Goal: Communication & Community: Answer question/provide support

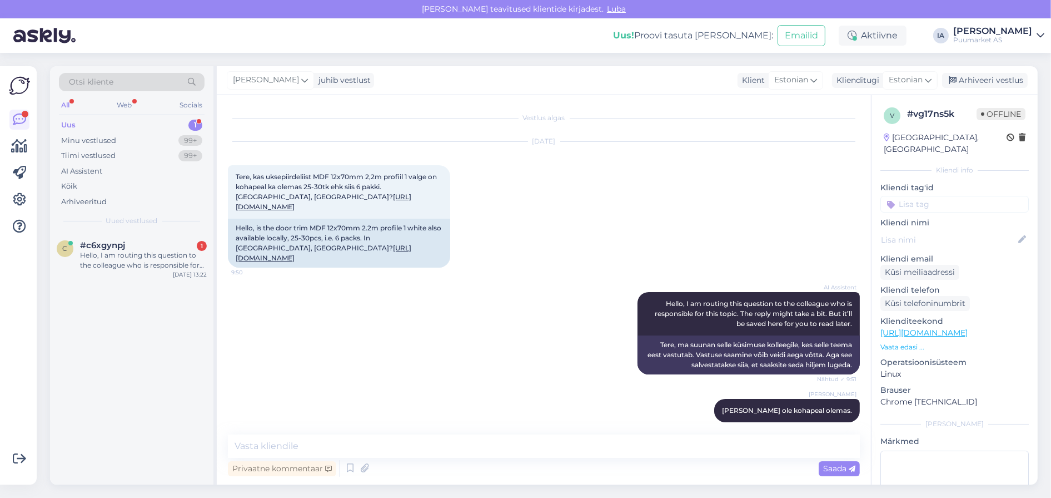
click at [115, 255] on div "c #c6xgynpj 1 Hello, I am routing this question to the colleague who is respons…" at bounding box center [131, 257] width 163 height 50
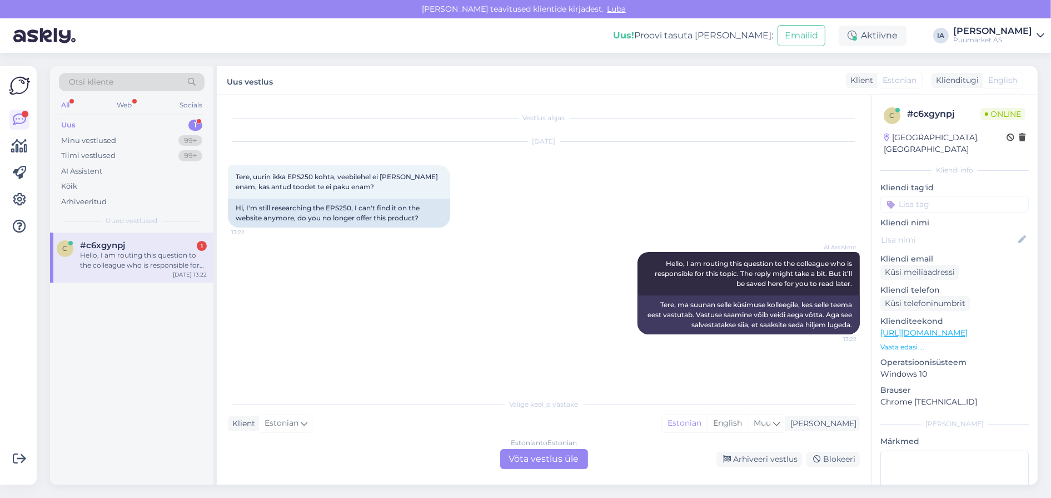
click at [544, 456] on div "Estonian to Estonian Võta vestlus üle" at bounding box center [544, 459] width 88 height 20
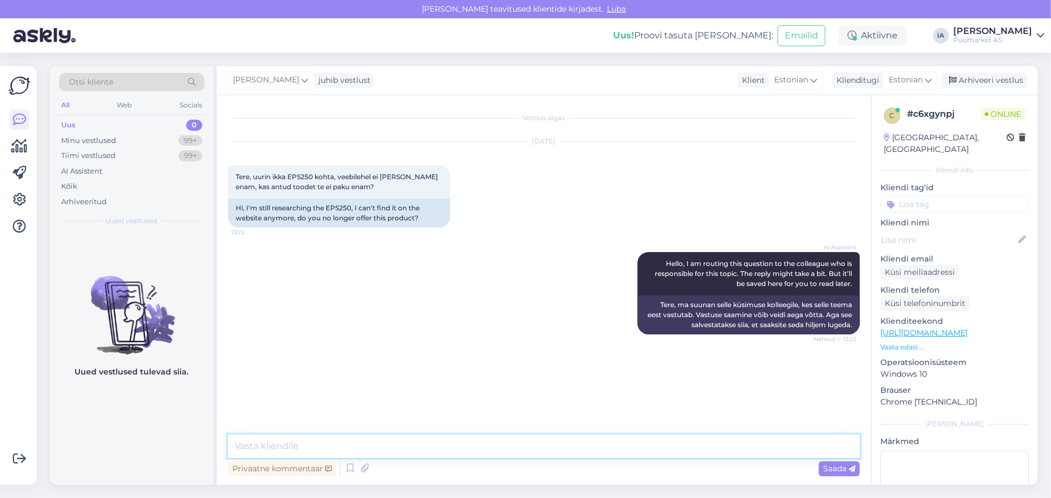
click at [355, 448] on textarea at bounding box center [544, 445] width 632 height 23
type textarea "Tere. [PERSON_NAME] ole enam jah, kuna pole ka tootjal."
click at [293, 441] on textarea at bounding box center [544, 445] width 632 height 23
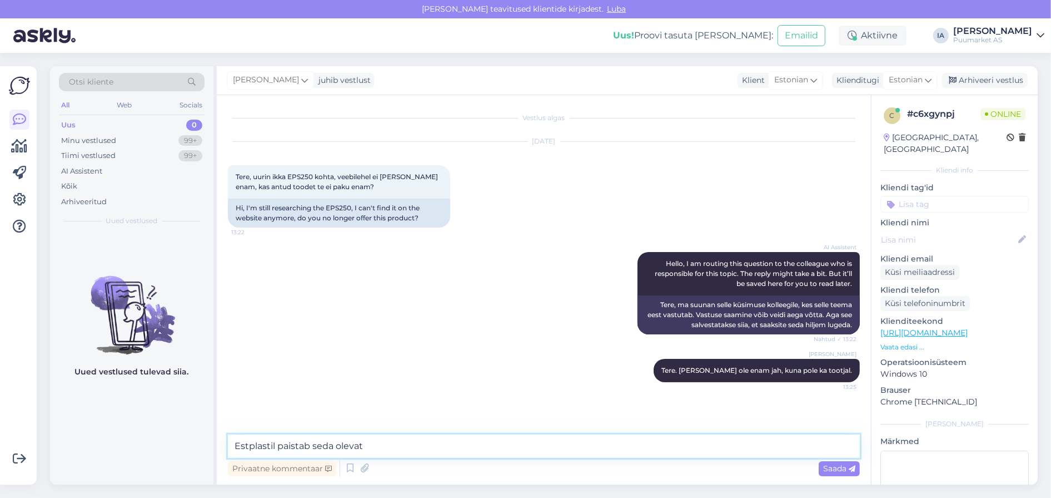
type textarea "Estplastil paistab seda olevat."
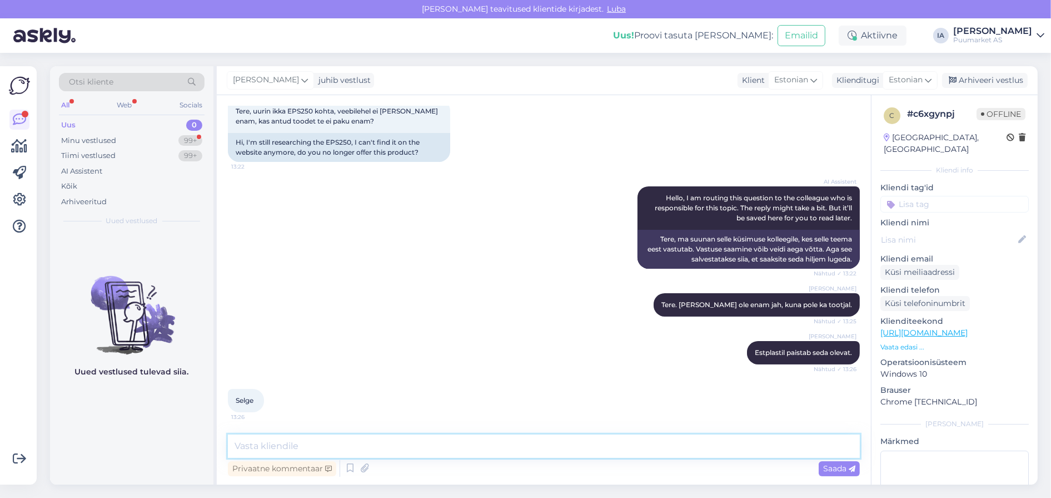
scroll to position [141, 0]
click at [86, 140] on div "Minu vestlused" at bounding box center [88, 140] width 55 height 11
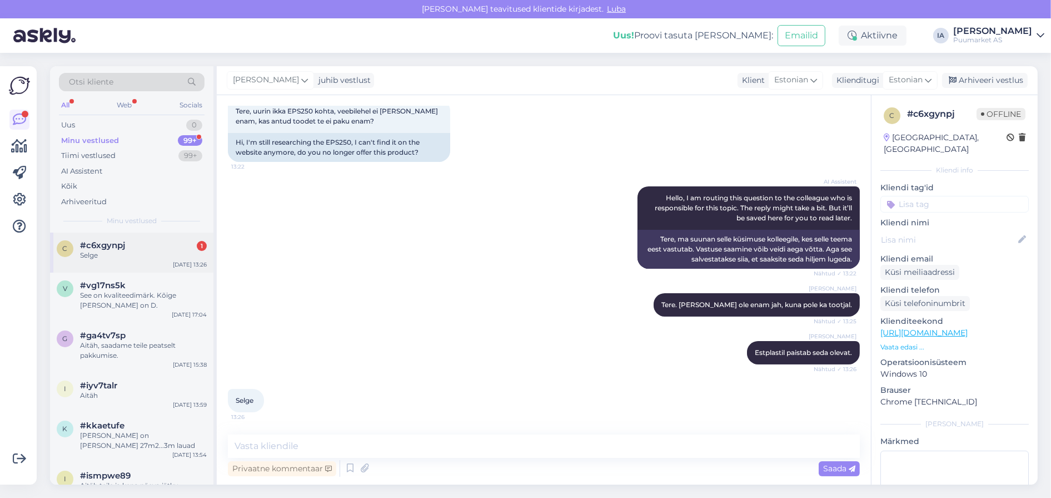
click at [110, 250] on span "#c6xgynpj" at bounding box center [102, 245] width 45 height 10
click at [86, 125] on div "Uus 1" at bounding box center [132, 125] width 146 height 16
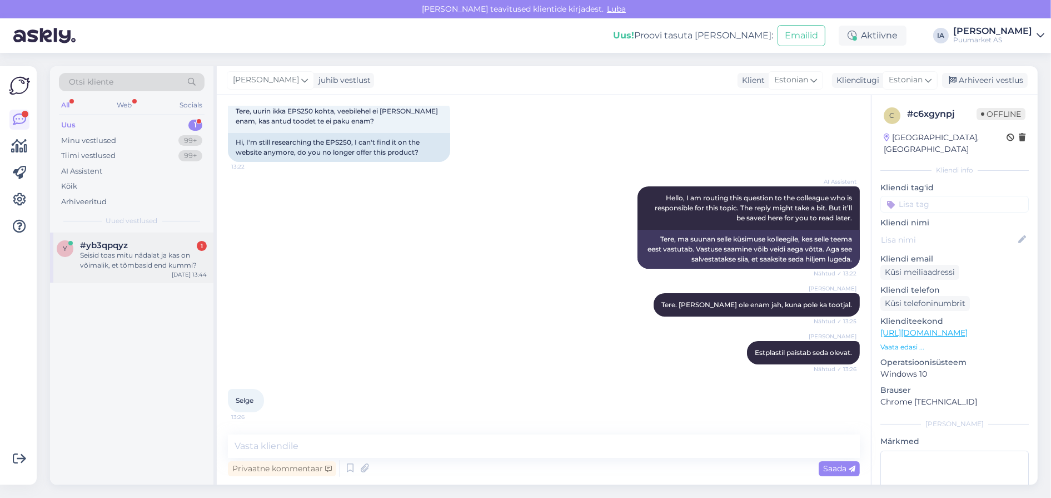
click at [123, 270] on div "Seisid toas mitu nädalat ja kas on võimalik, et tõmbasid end kummi?" at bounding box center [143, 260] width 127 height 20
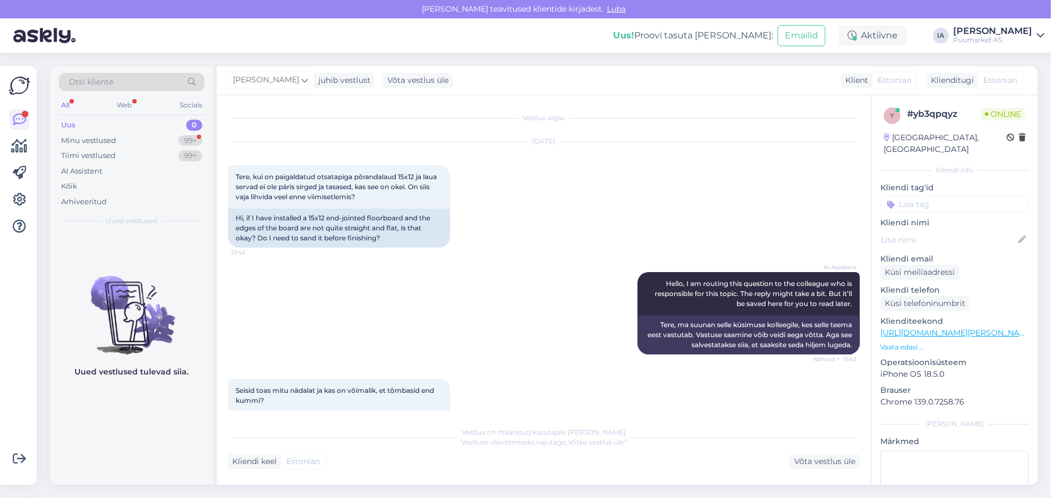
scroll to position [515, 0]
